Goal: Check status: Check status

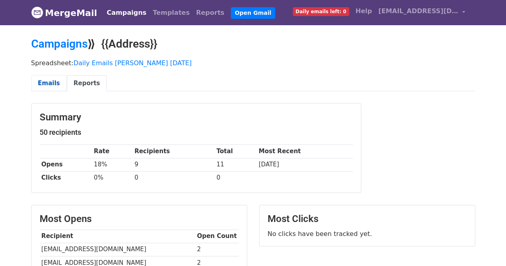
click at [38, 82] on link "Emails" at bounding box center [49, 83] width 36 height 16
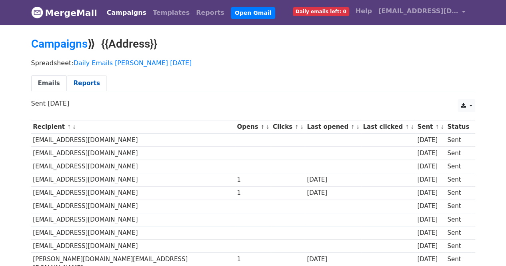
click at [67, 79] on link "Reports" at bounding box center [87, 83] width 40 height 16
